Goal: Information Seeking & Learning: Learn about a topic

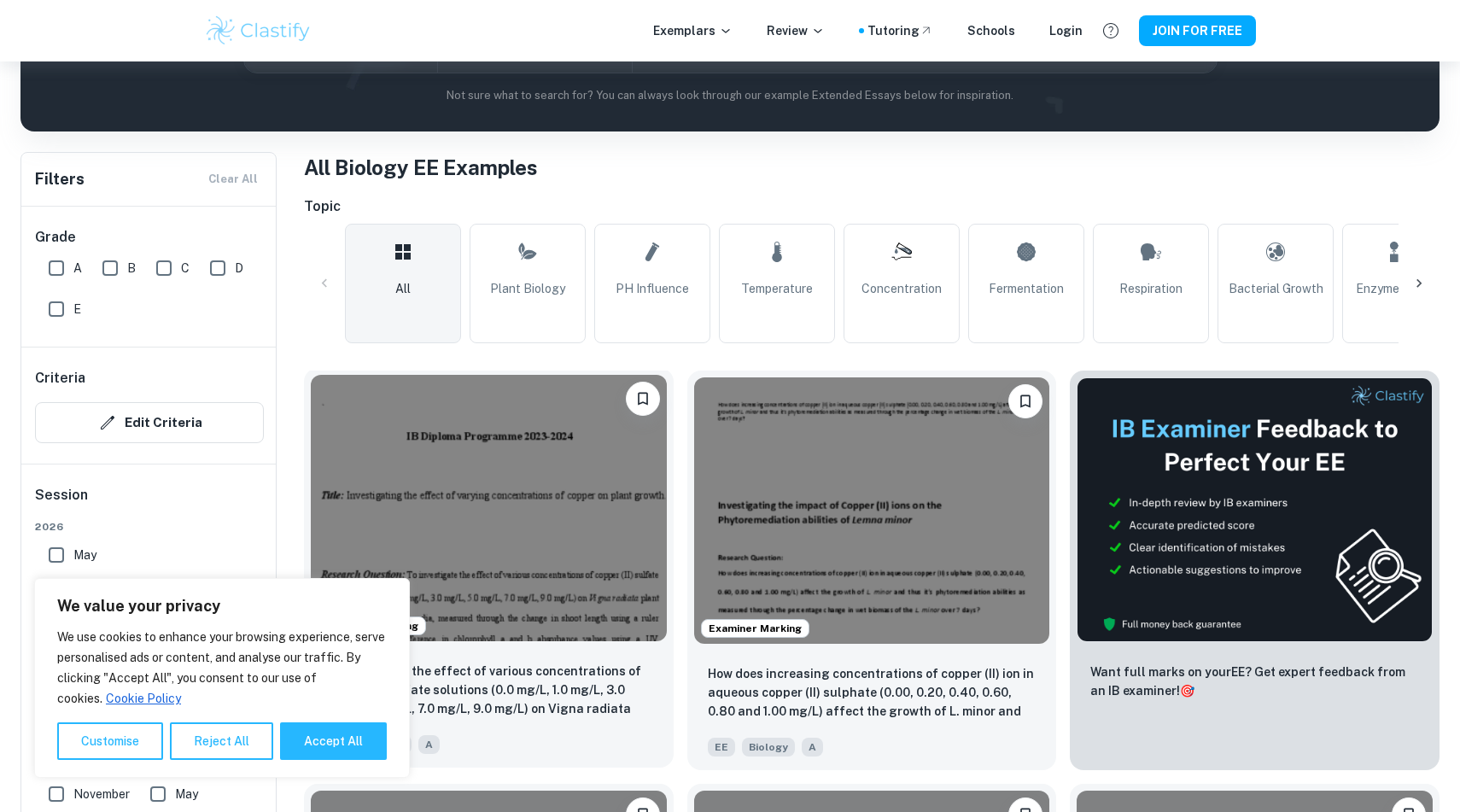
scroll to position [296, 0]
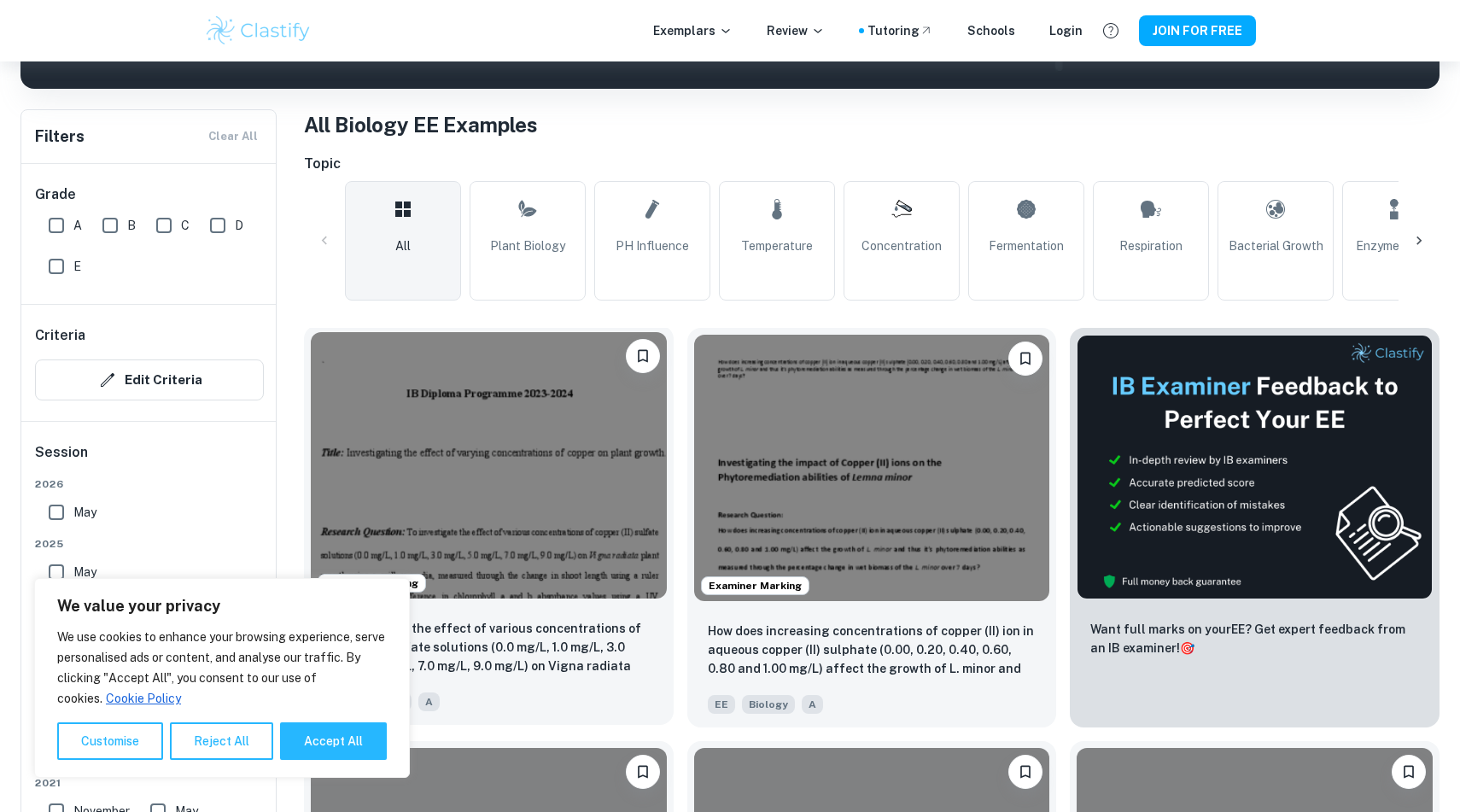
click at [557, 438] on img at bounding box center [489, 465] width 356 height 267
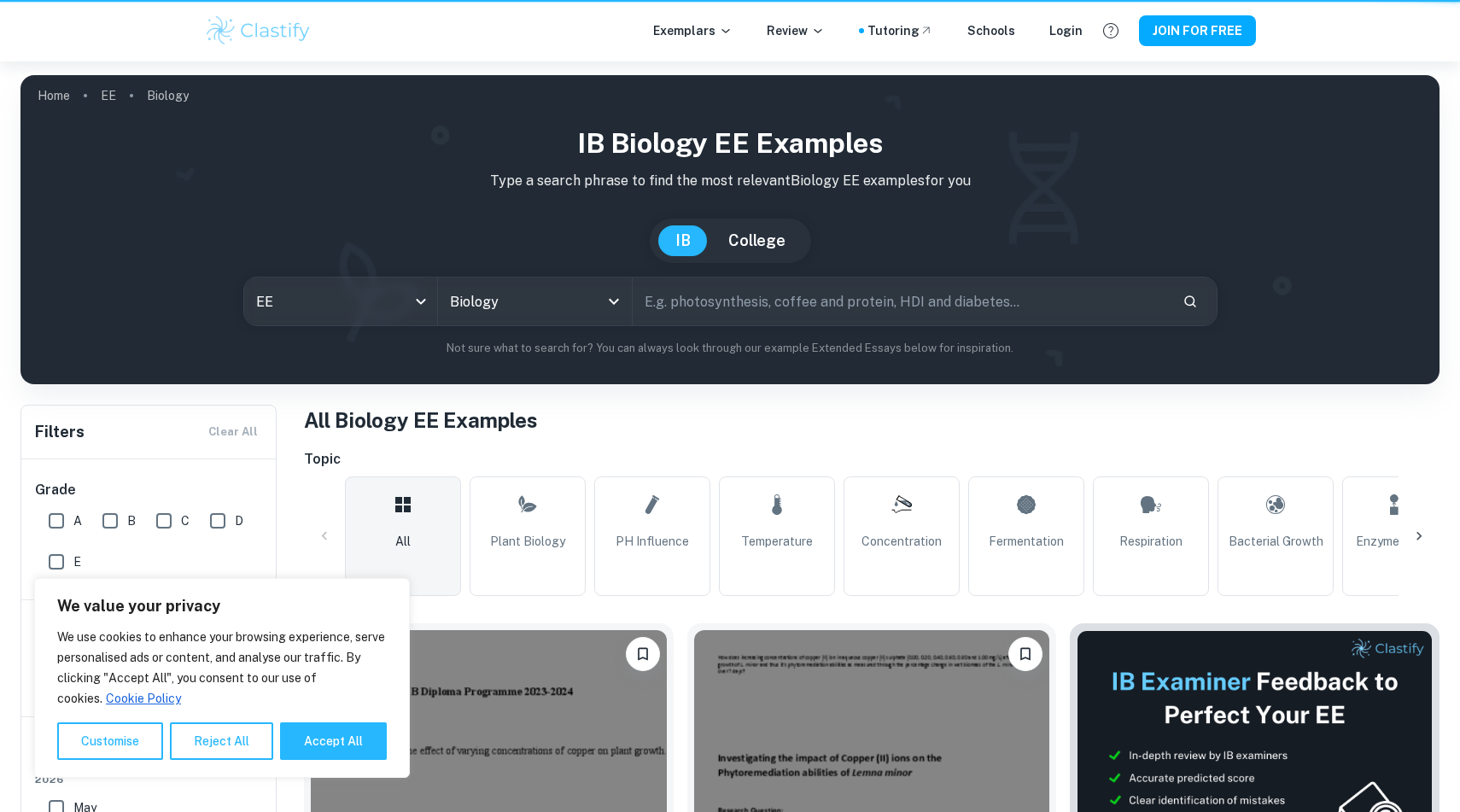
scroll to position [296, 0]
